Goal: Navigation & Orientation: Find specific page/section

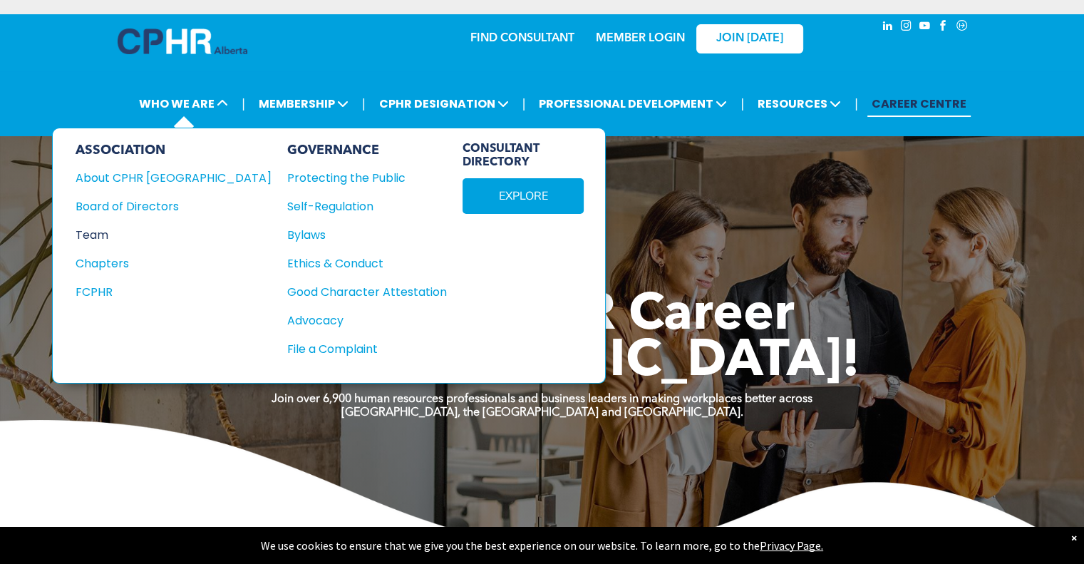
click at [101, 233] on div "Team" at bounding box center [164, 235] width 177 height 18
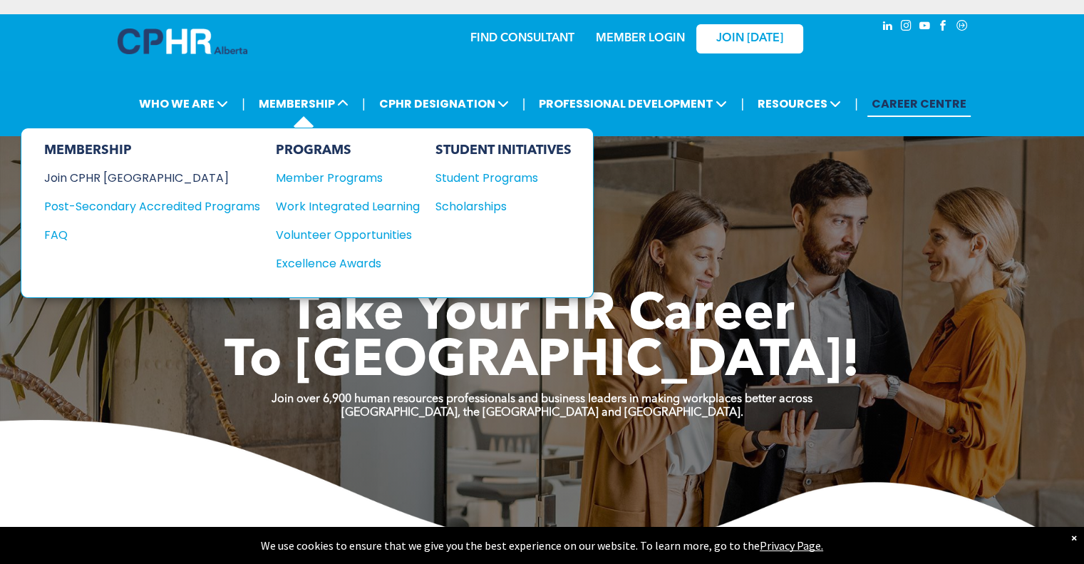
click at [138, 174] on div "Join CPHR [GEOGRAPHIC_DATA]" at bounding box center [141, 178] width 195 height 18
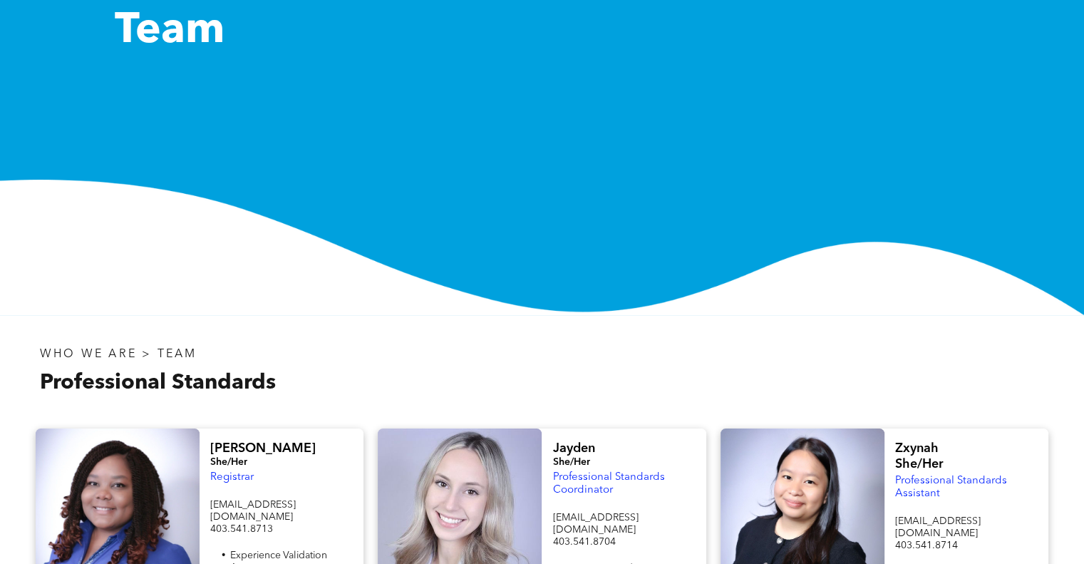
scroll to position [151, 0]
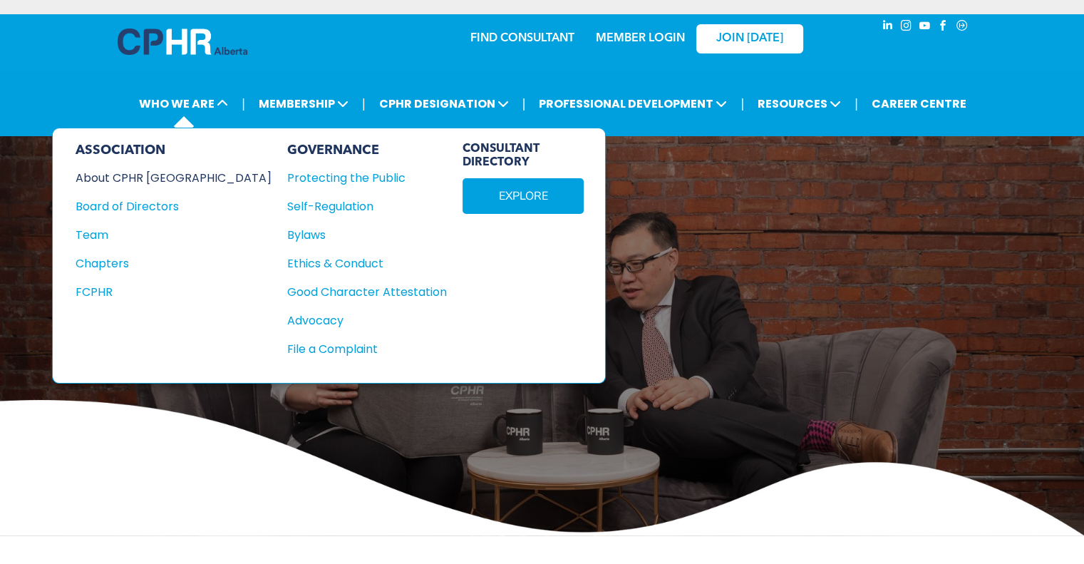
click at [167, 177] on div "About CPHR [GEOGRAPHIC_DATA]" at bounding box center [164, 178] width 177 height 18
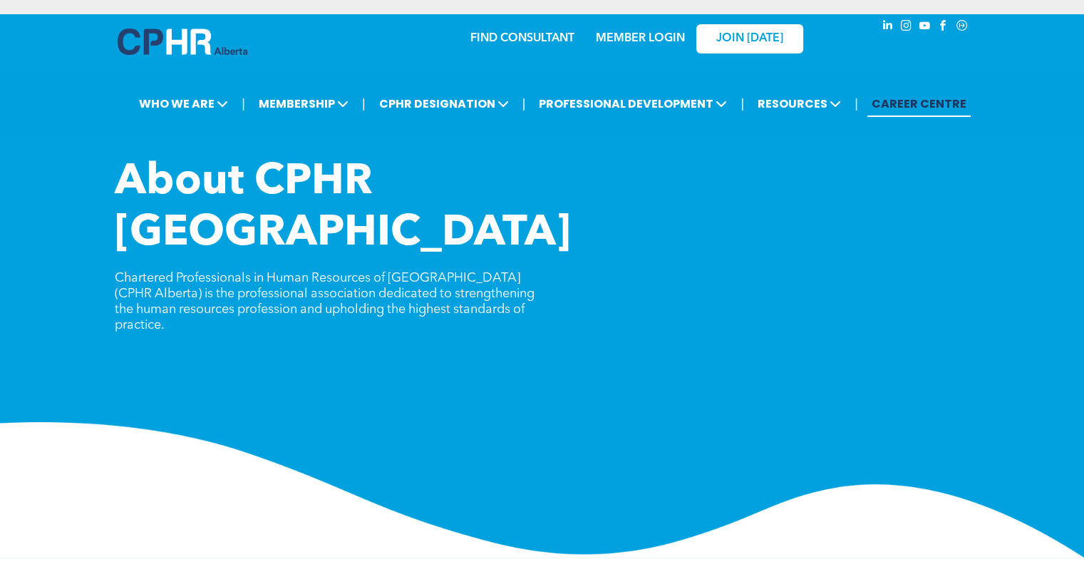
click at [890, 104] on link "CAREER CENTRE" at bounding box center [918, 104] width 103 height 26
